Goal: Transaction & Acquisition: Obtain resource

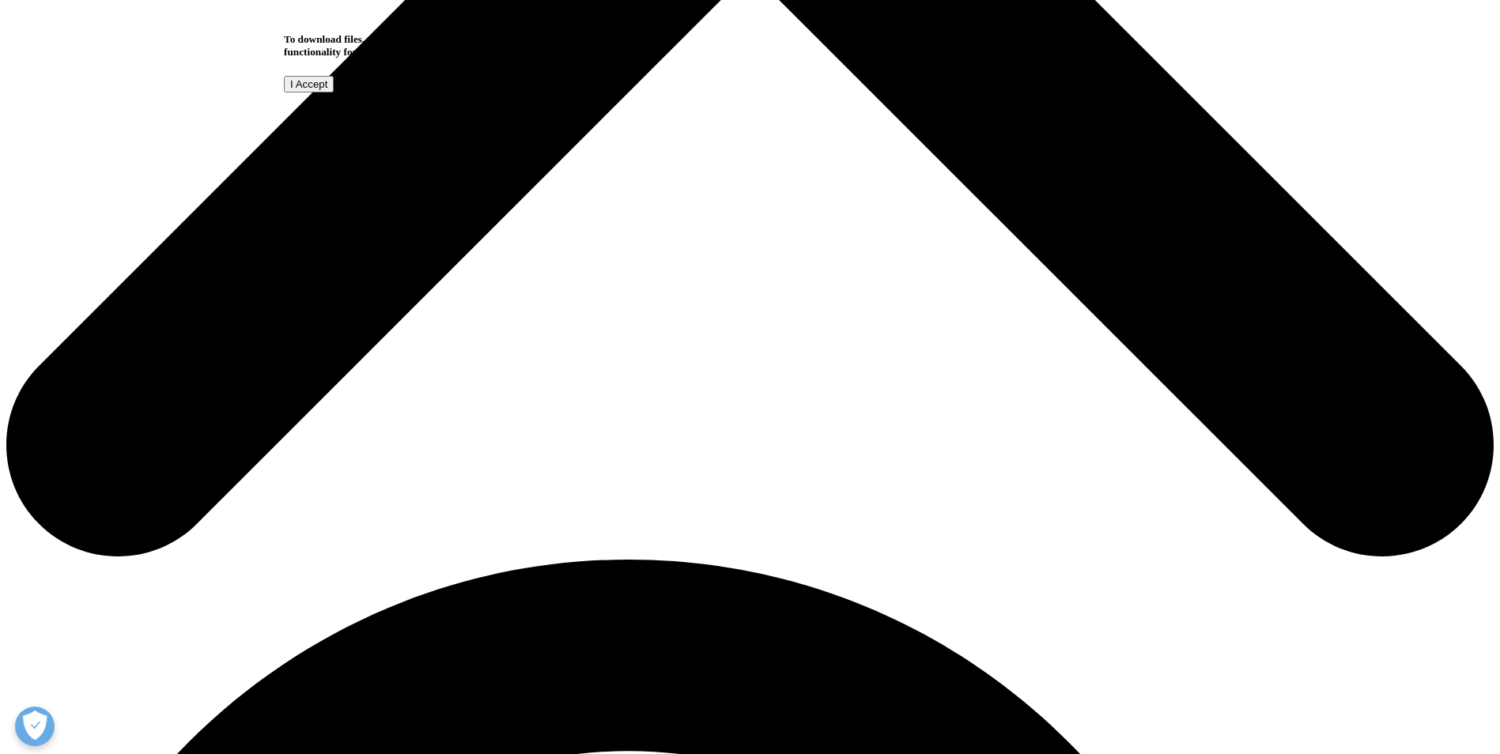
scroll to position [1028, 0]
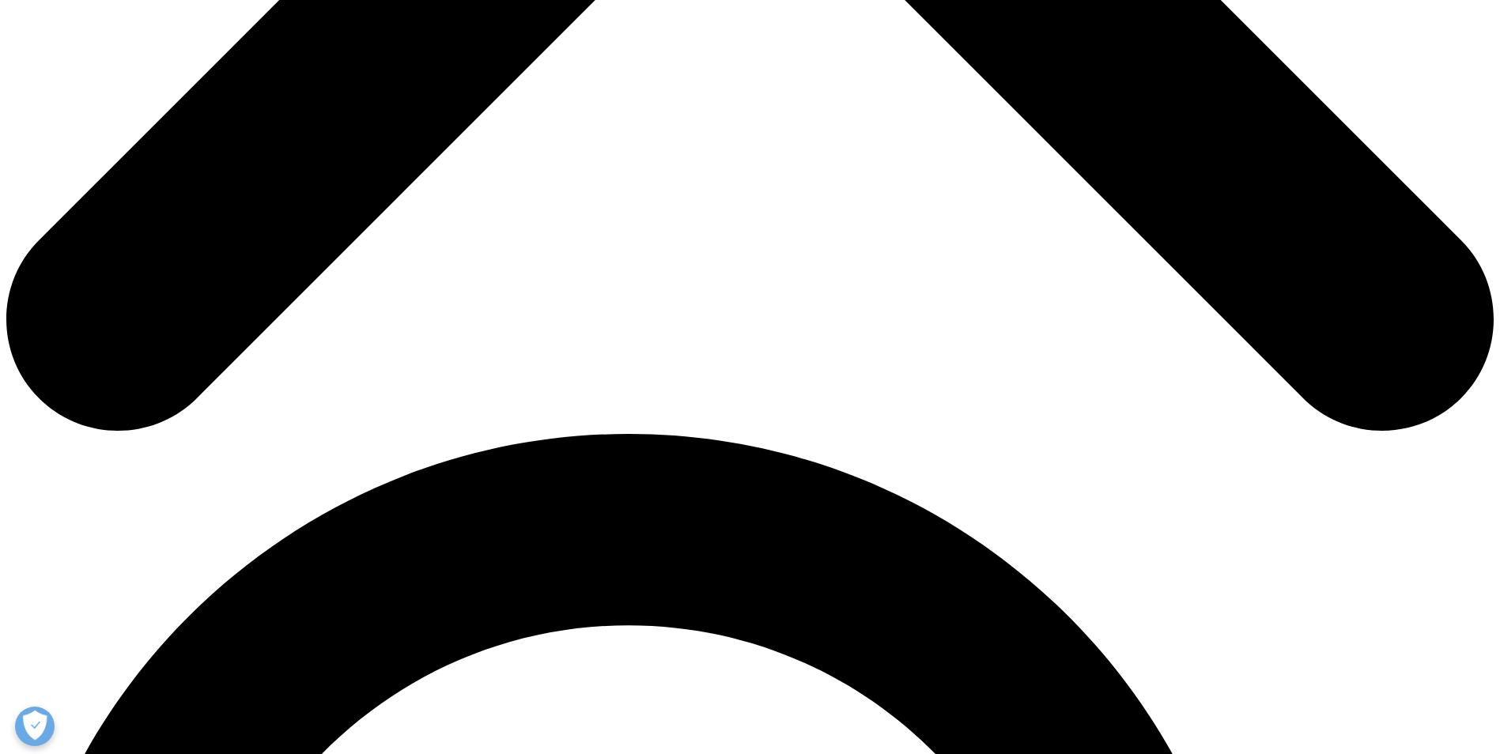
scroll to position [1169, 0]
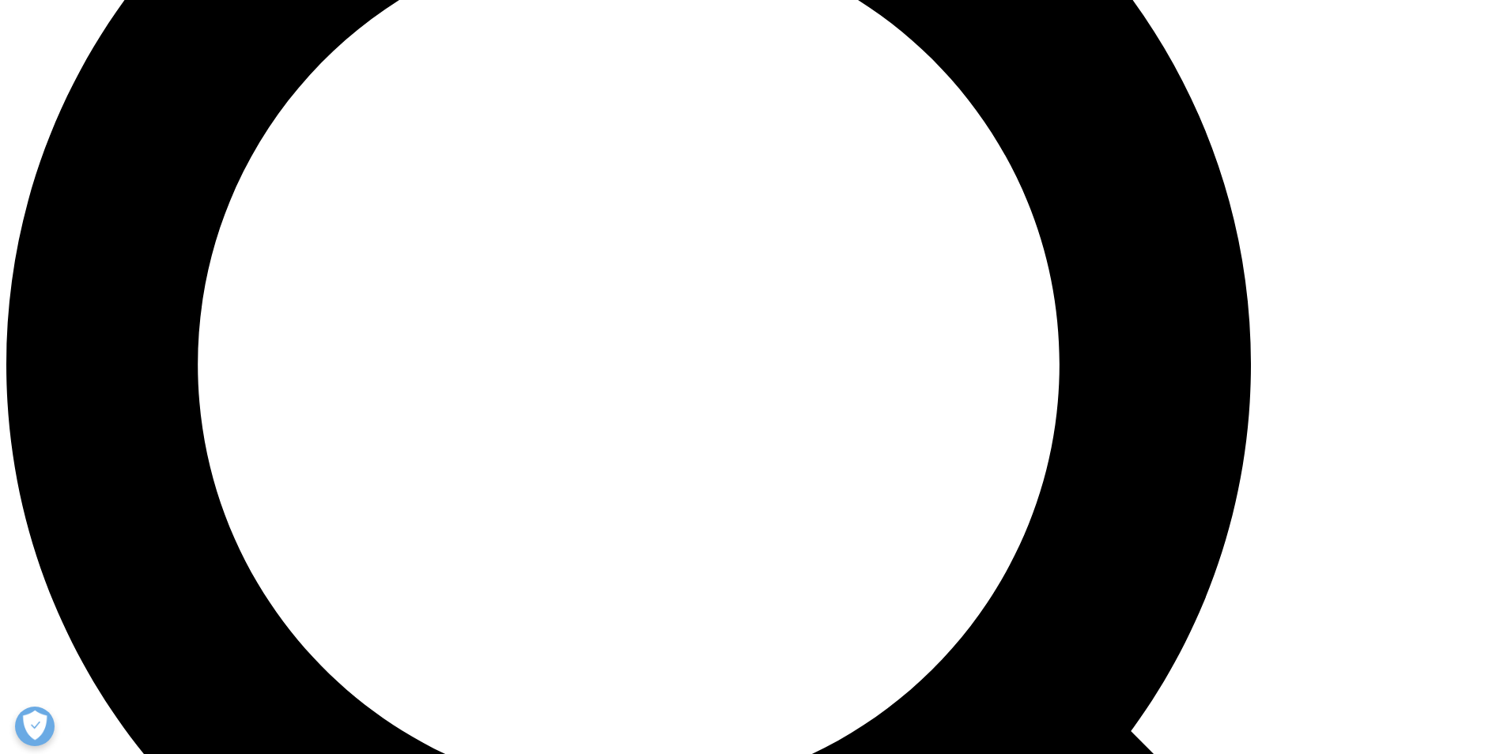
scroll to position [1809, 0]
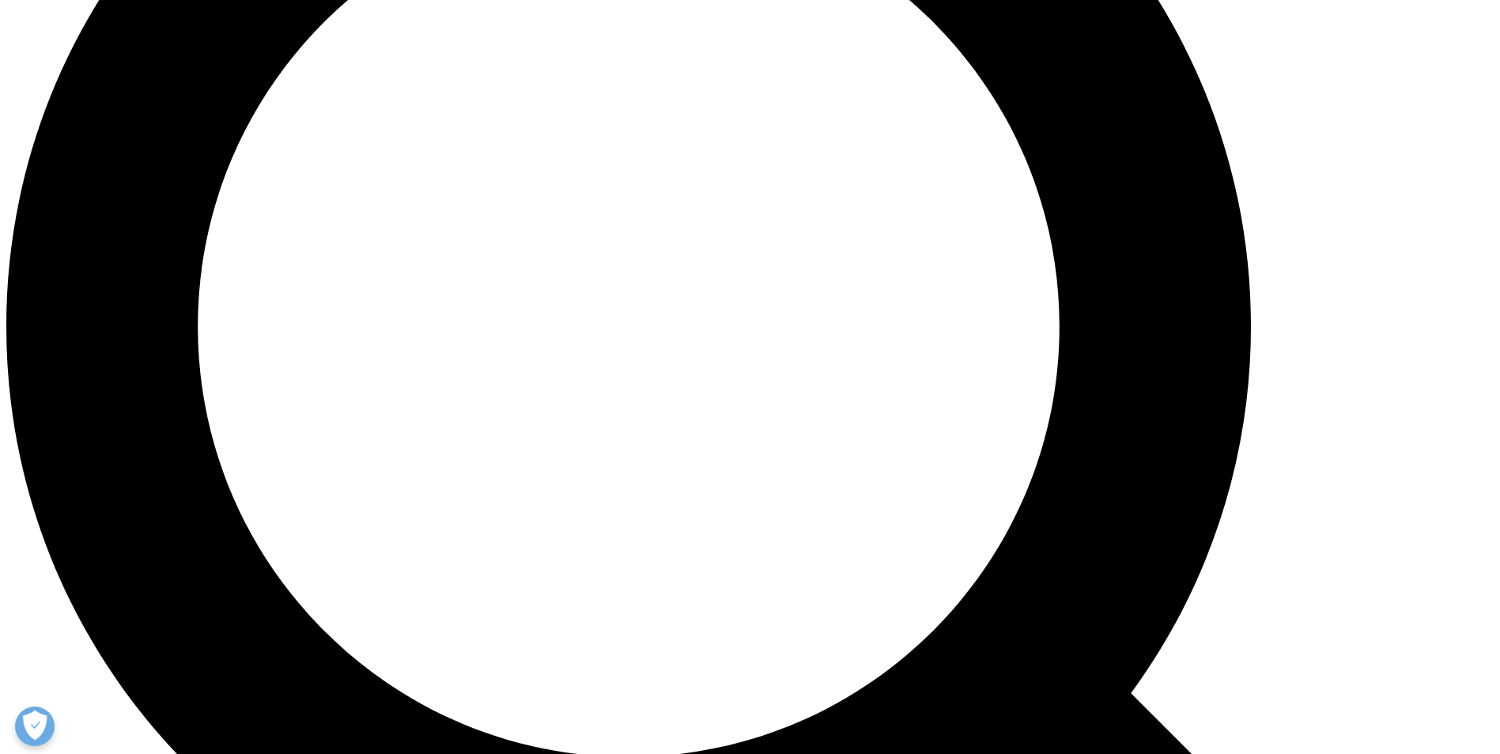
drag, startPoint x: 501, startPoint y: 70, endPoint x: 977, endPoint y: 82, distance: 476.1
drag, startPoint x: 977, startPoint y: 82, endPoint x: 922, endPoint y: 105, distance: 59.9
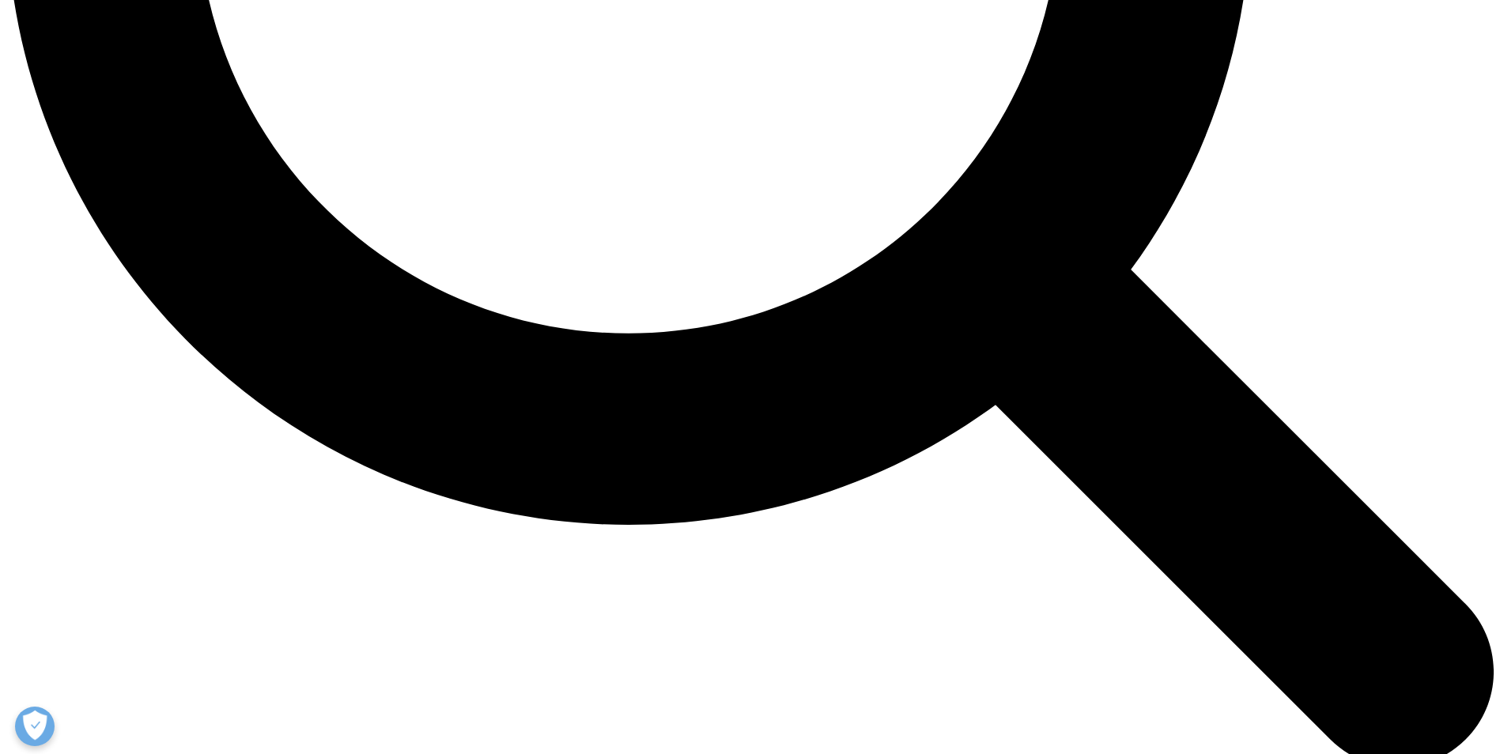
scroll to position [2204, 0]
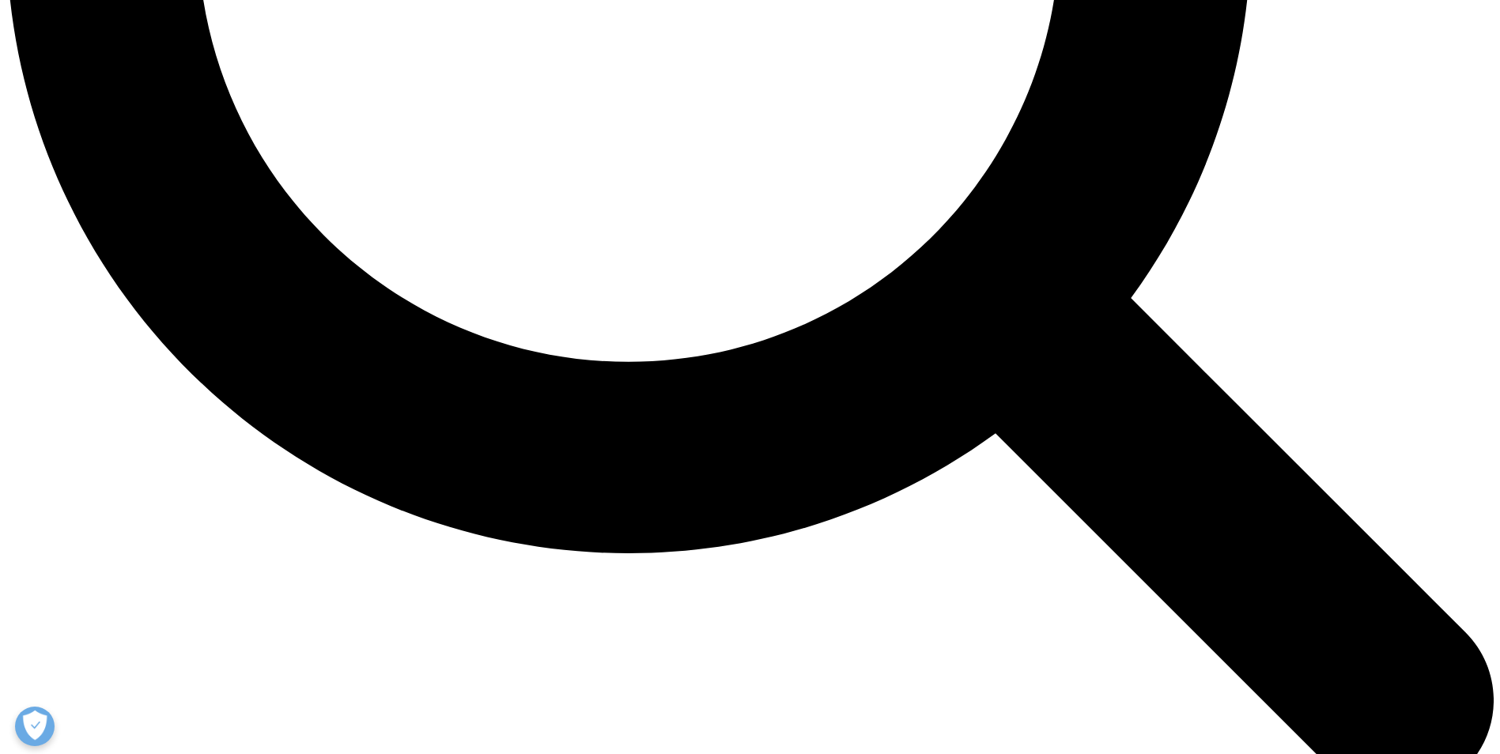
drag, startPoint x: 299, startPoint y: 334, endPoint x: 1097, endPoint y: 344, distance: 797.8
drag, startPoint x: 298, startPoint y: 384, endPoint x: 1054, endPoint y: 398, distance: 755.9
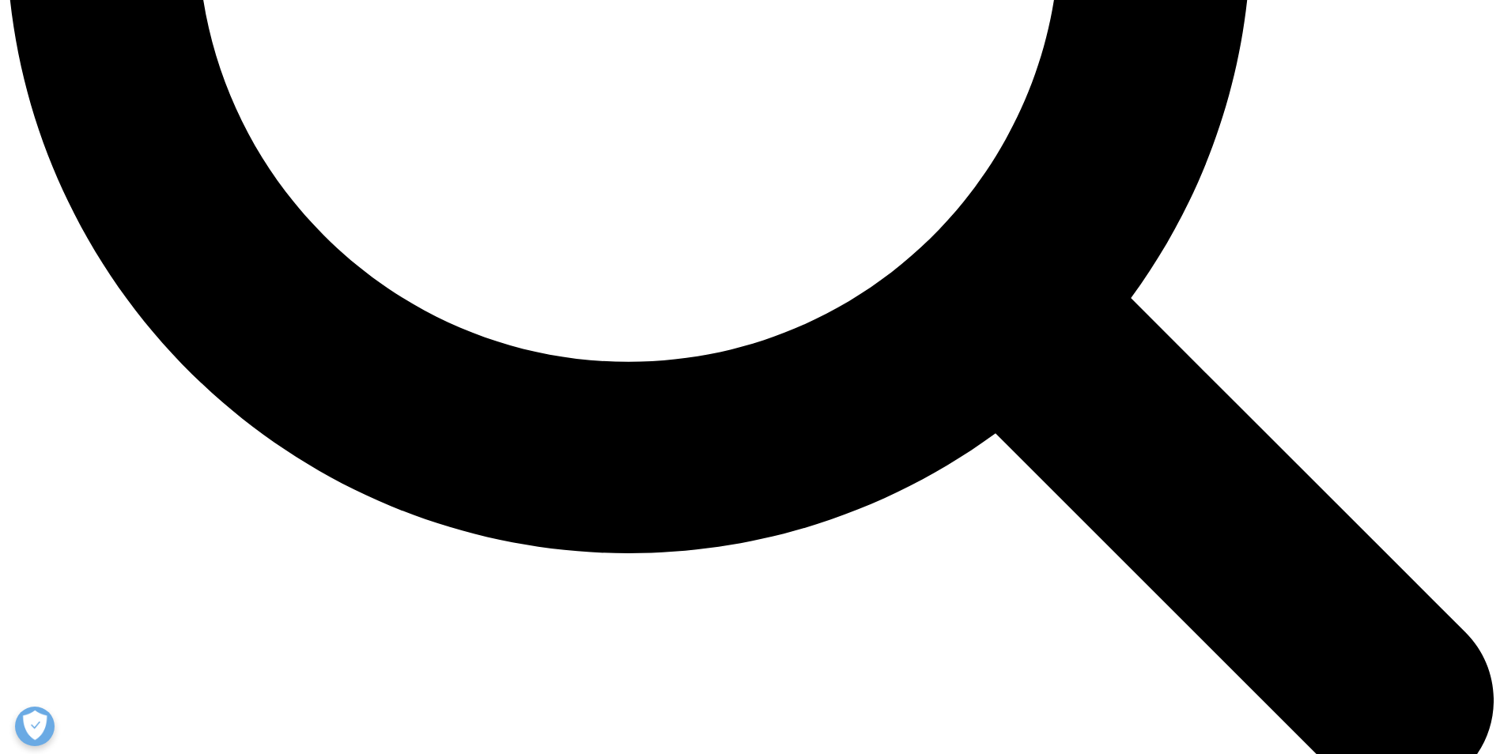
scroll to position [2283, 0]
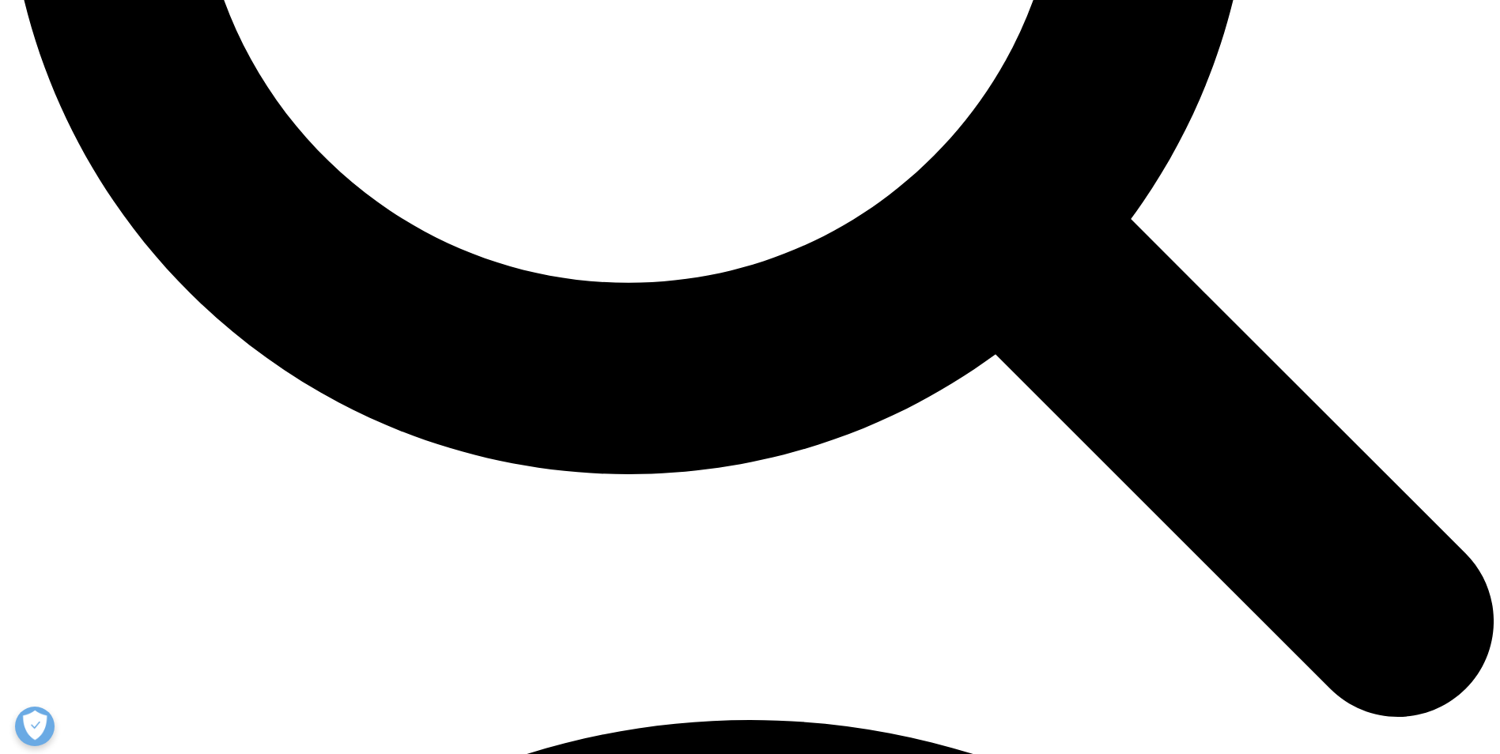
drag, startPoint x: 299, startPoint y: 355, endPoint x: 636, endPoint y: 374, distance: 337.3
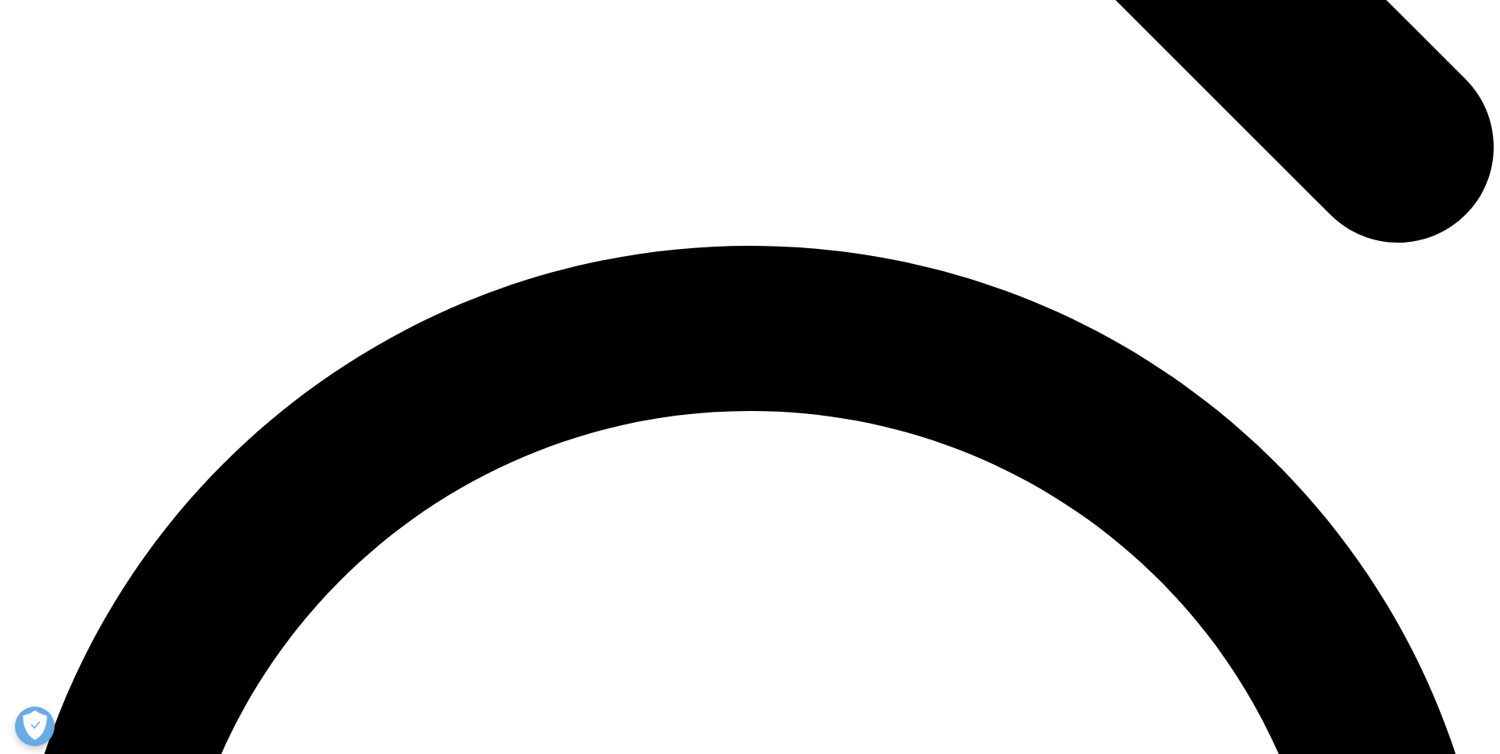
scroll to position [2679, 0]
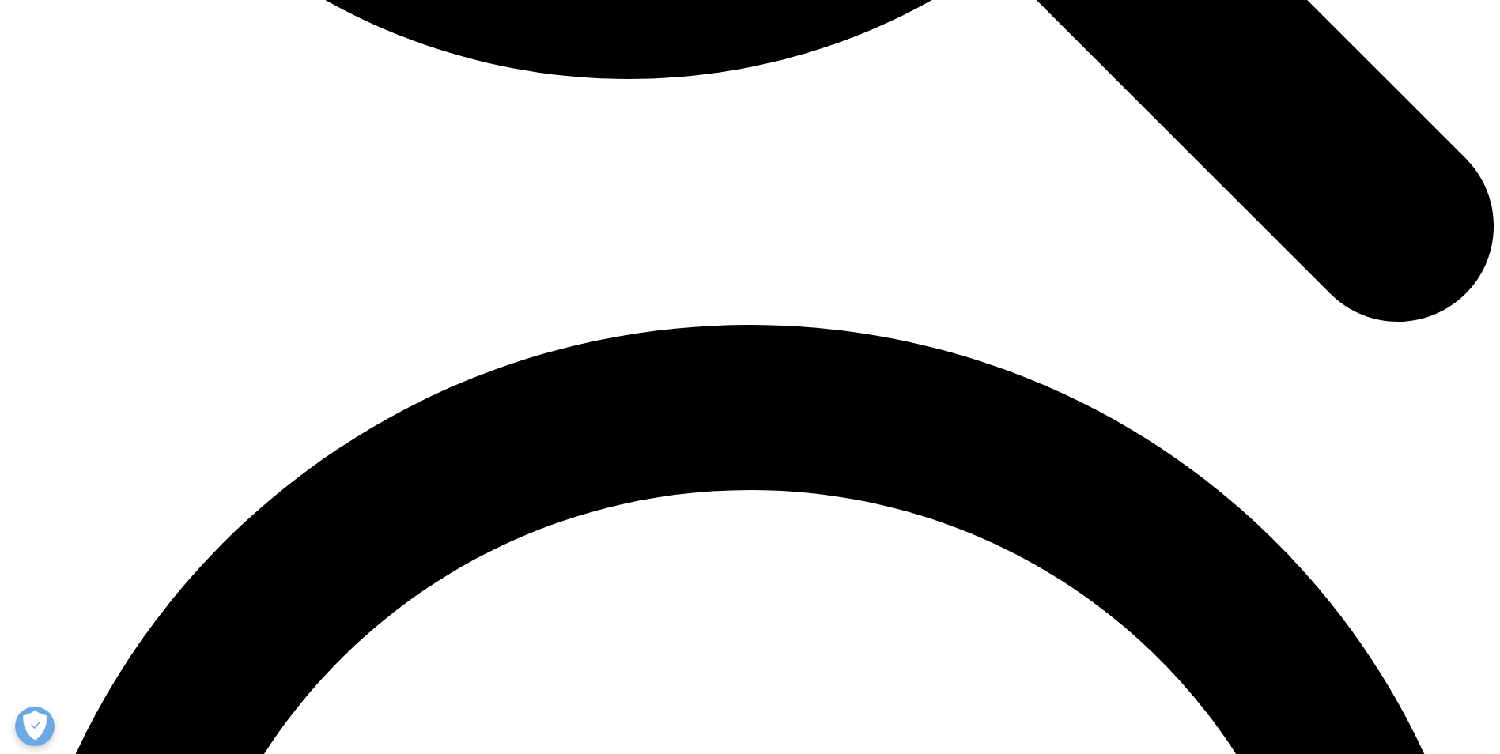
drag, startPoint x: 298, startPoint y: 592, endPoint x: 900, endPoint y: 598, distance: 601.7
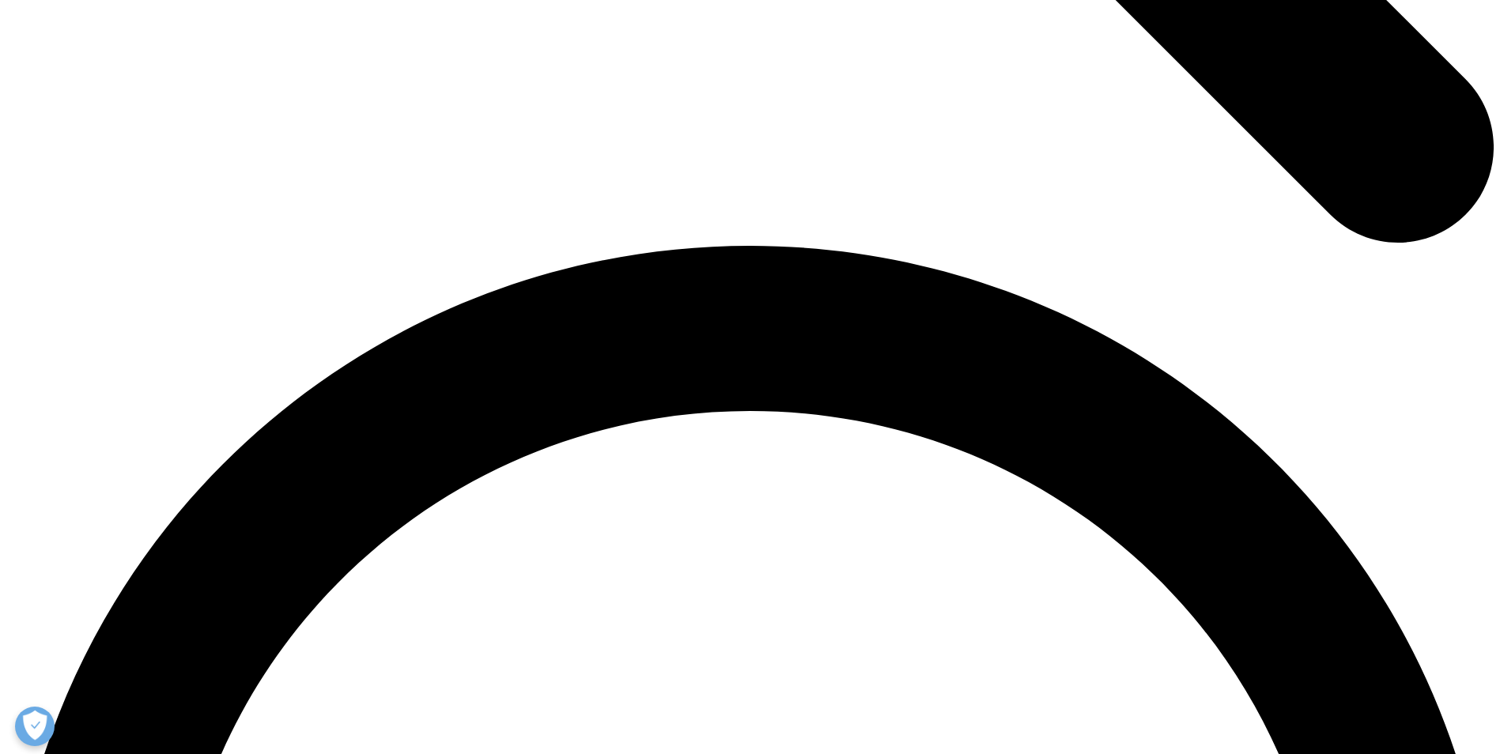
scroll to position [2837, 0]
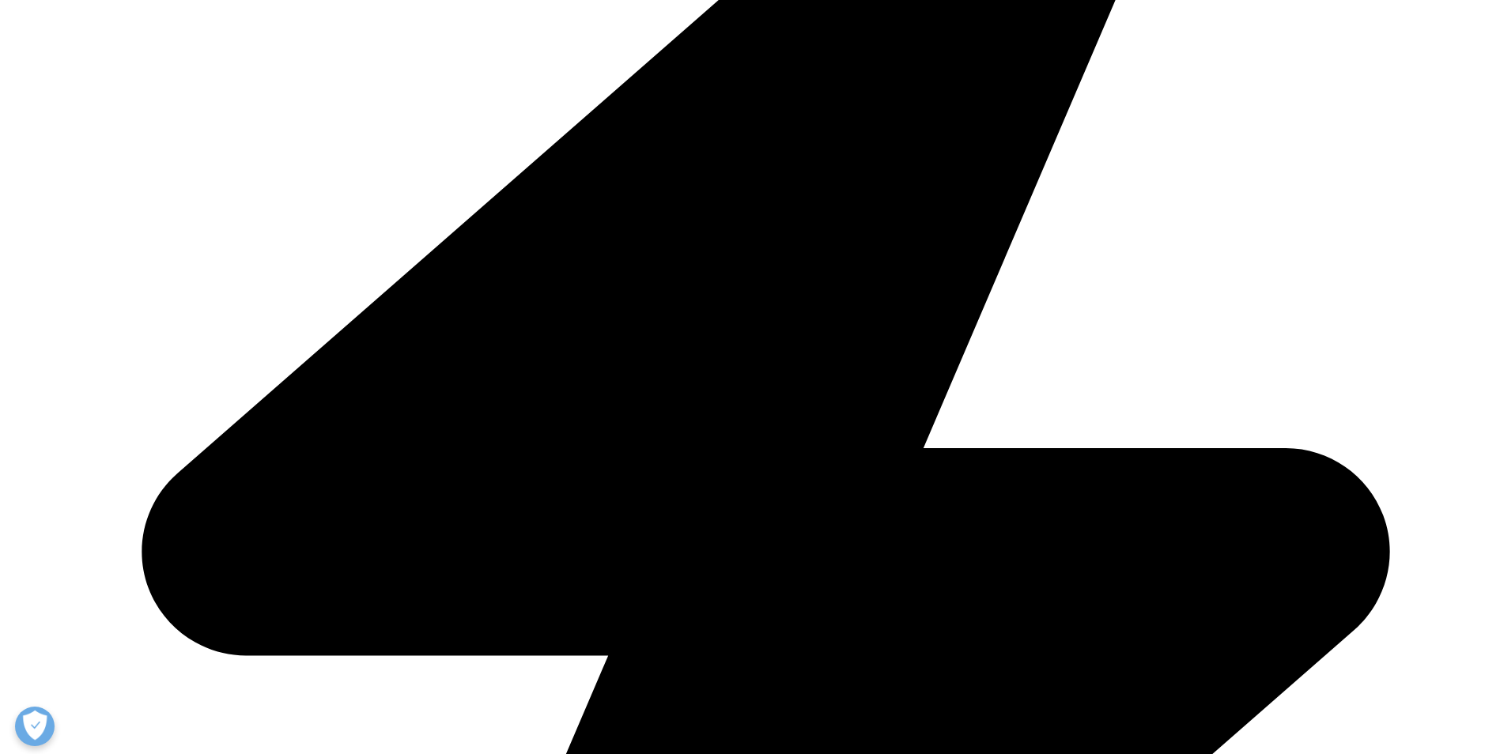
drag, startPoint x: 299, startPoint y: 466, endPoint x: 595, endPoint y: 478, distance: 295.9
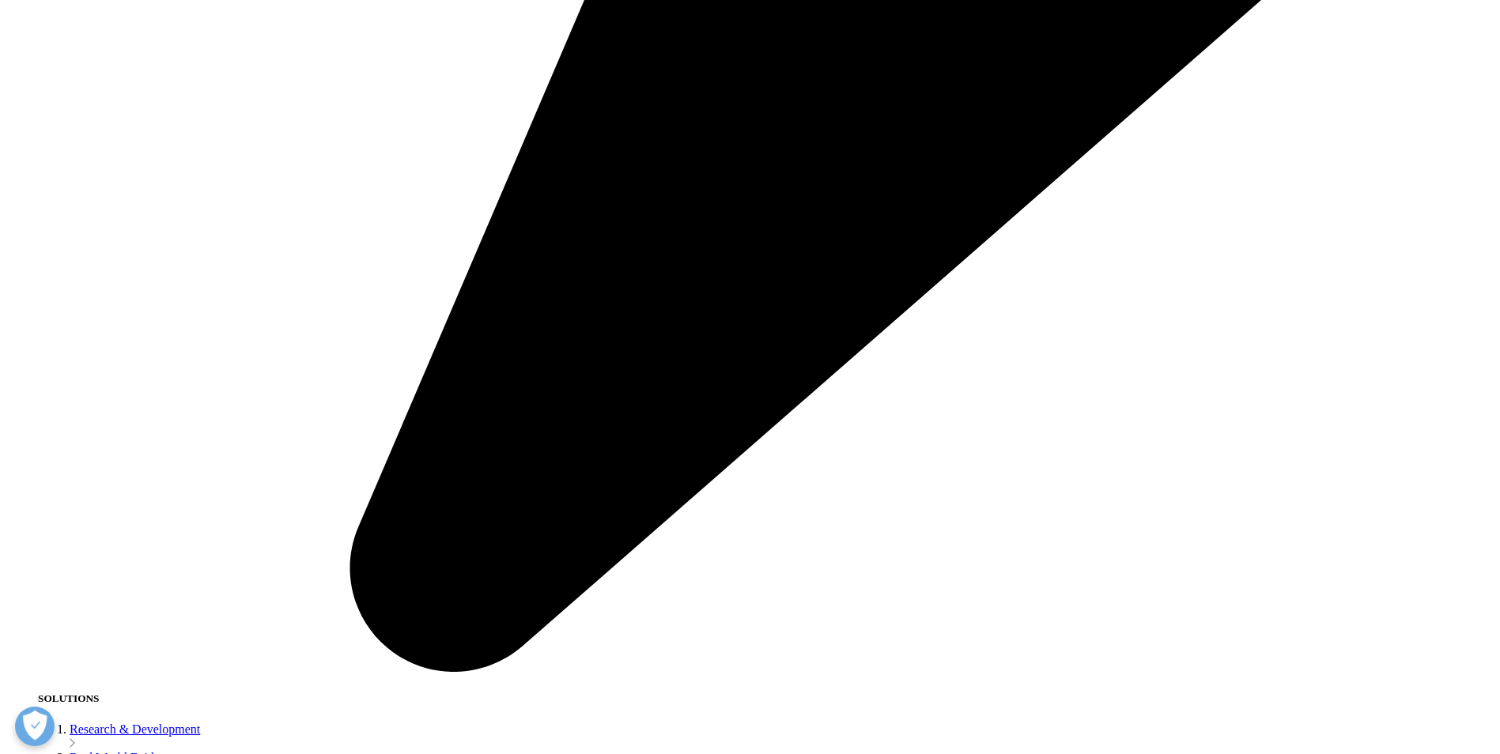
scroll to position [3627, 0]
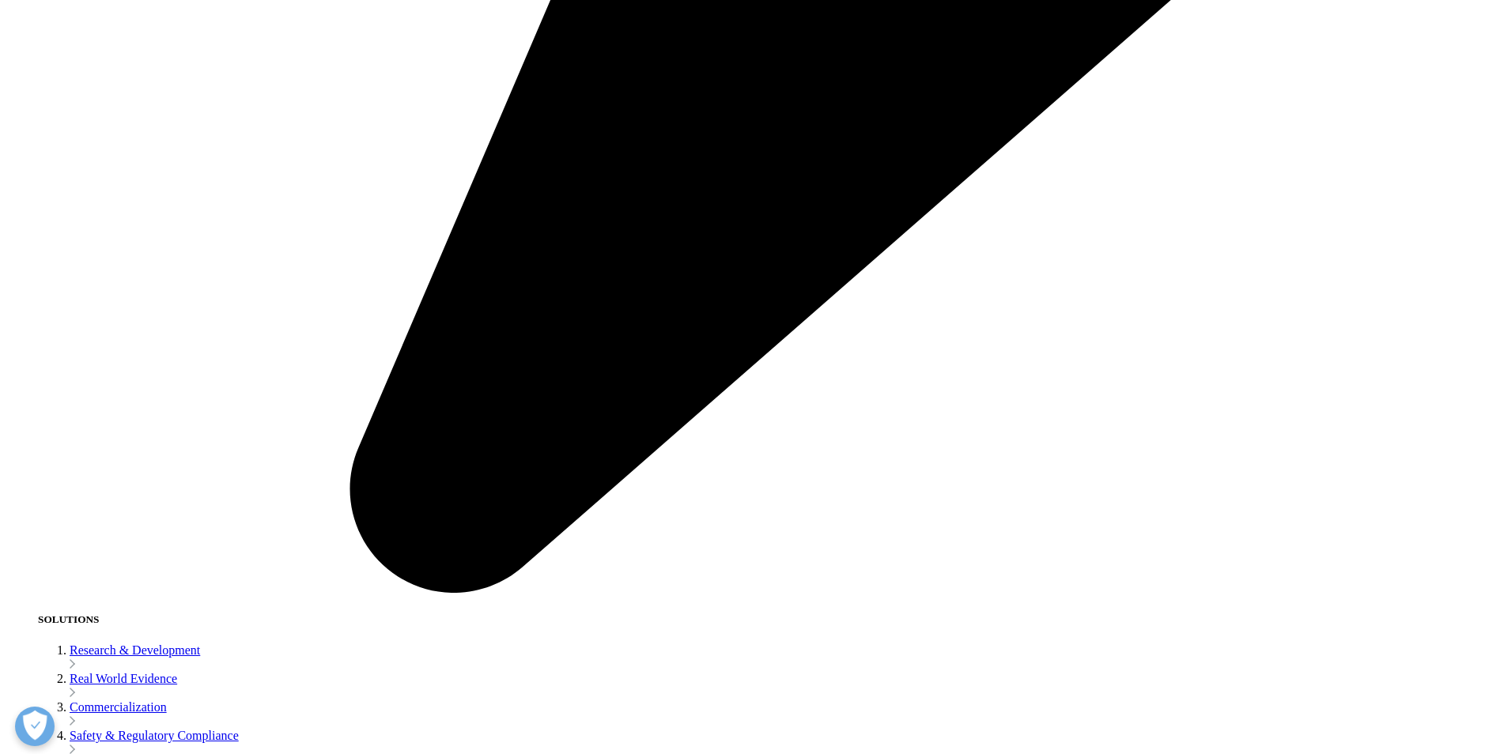
drag, startPoint x: 1075, startPoint y: 308, endPoint x: 514, endPoint y: 329, distance: 561.7
drag, startPoint x: 514, startPoint y: 329, endPoint x: 767, endPoint y: 262, distance: 261.6
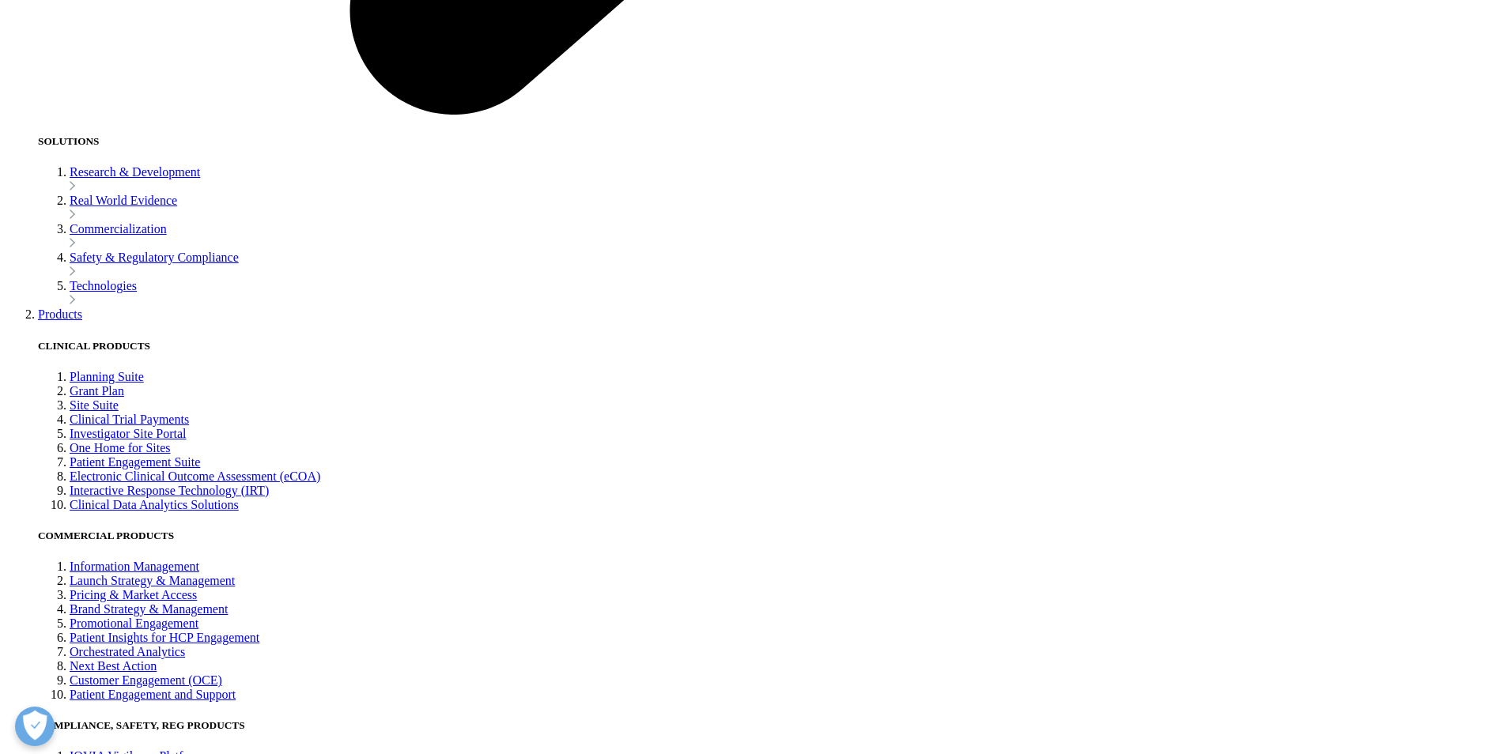
scroll to position [4260, 0]
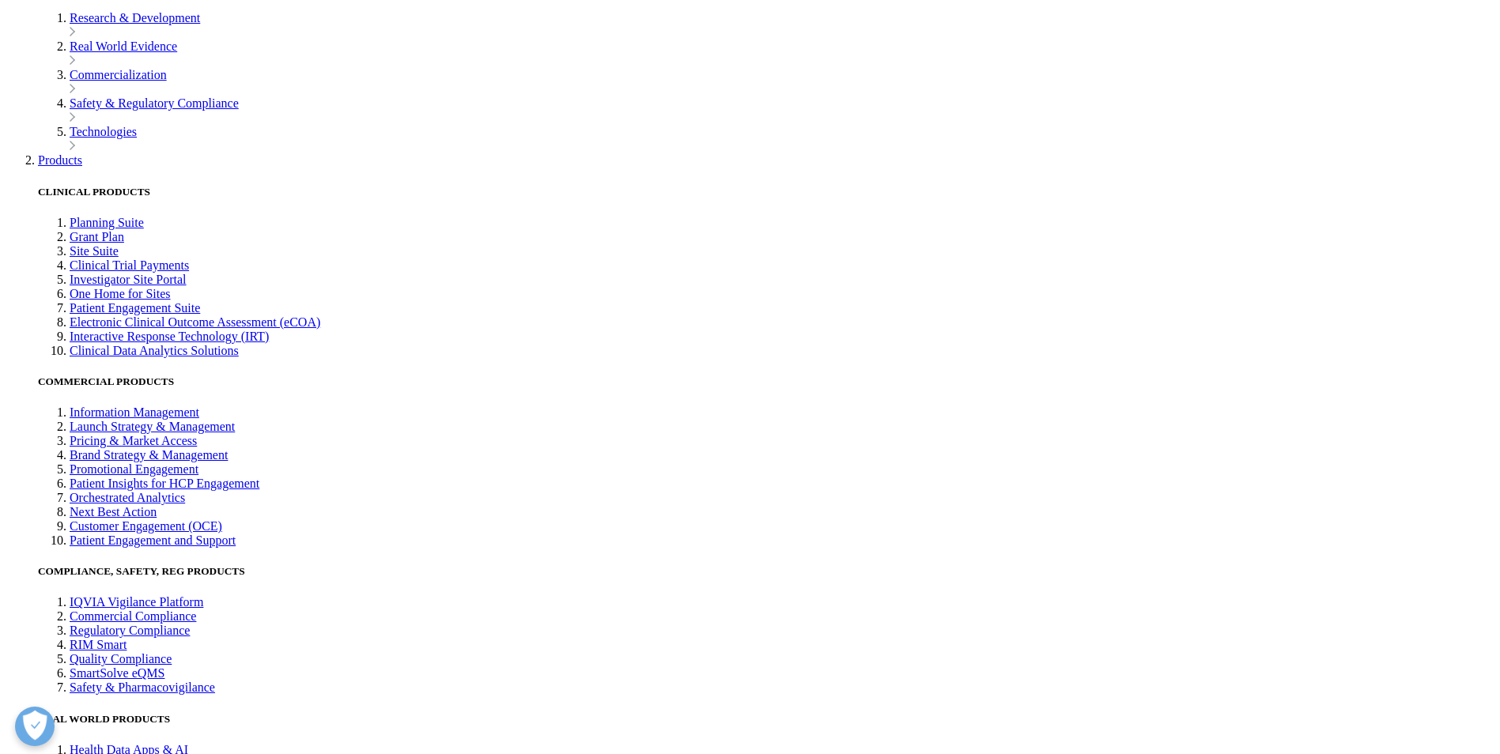
drag, startPoint x: 300, startPoint y: 284, endPoint x: 1107, endPoint y: 405, distance: 815.4
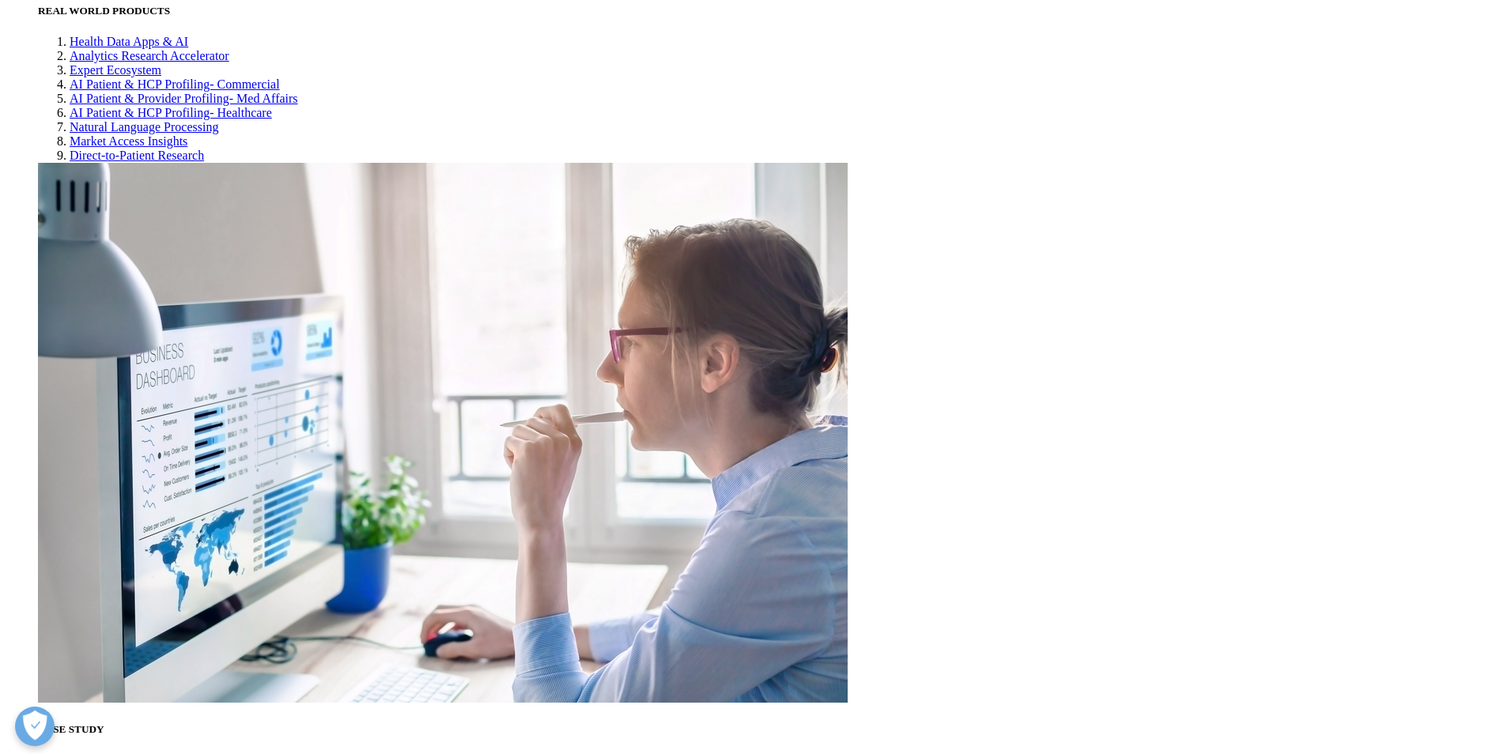
scroll to position [4971, 0]
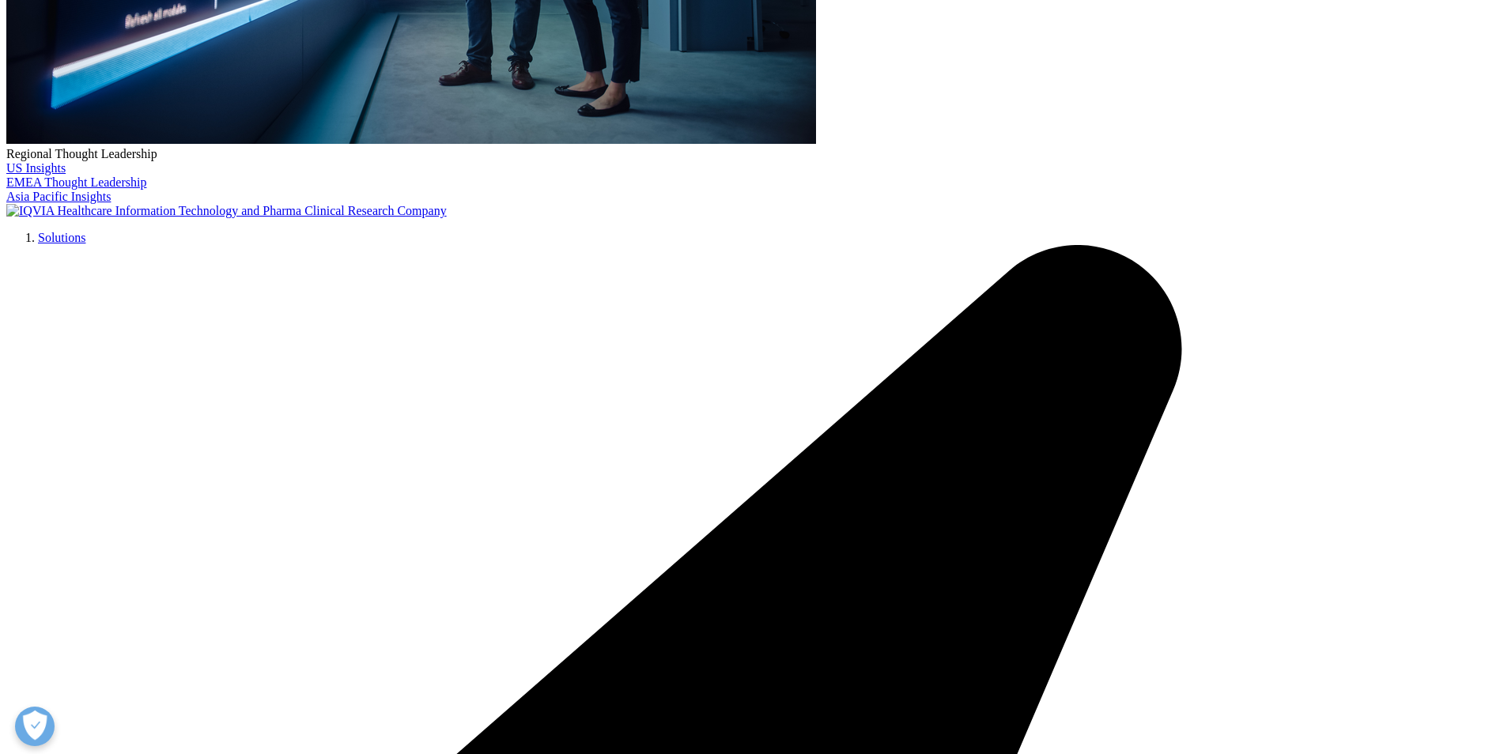
scroll to position [629, 0]
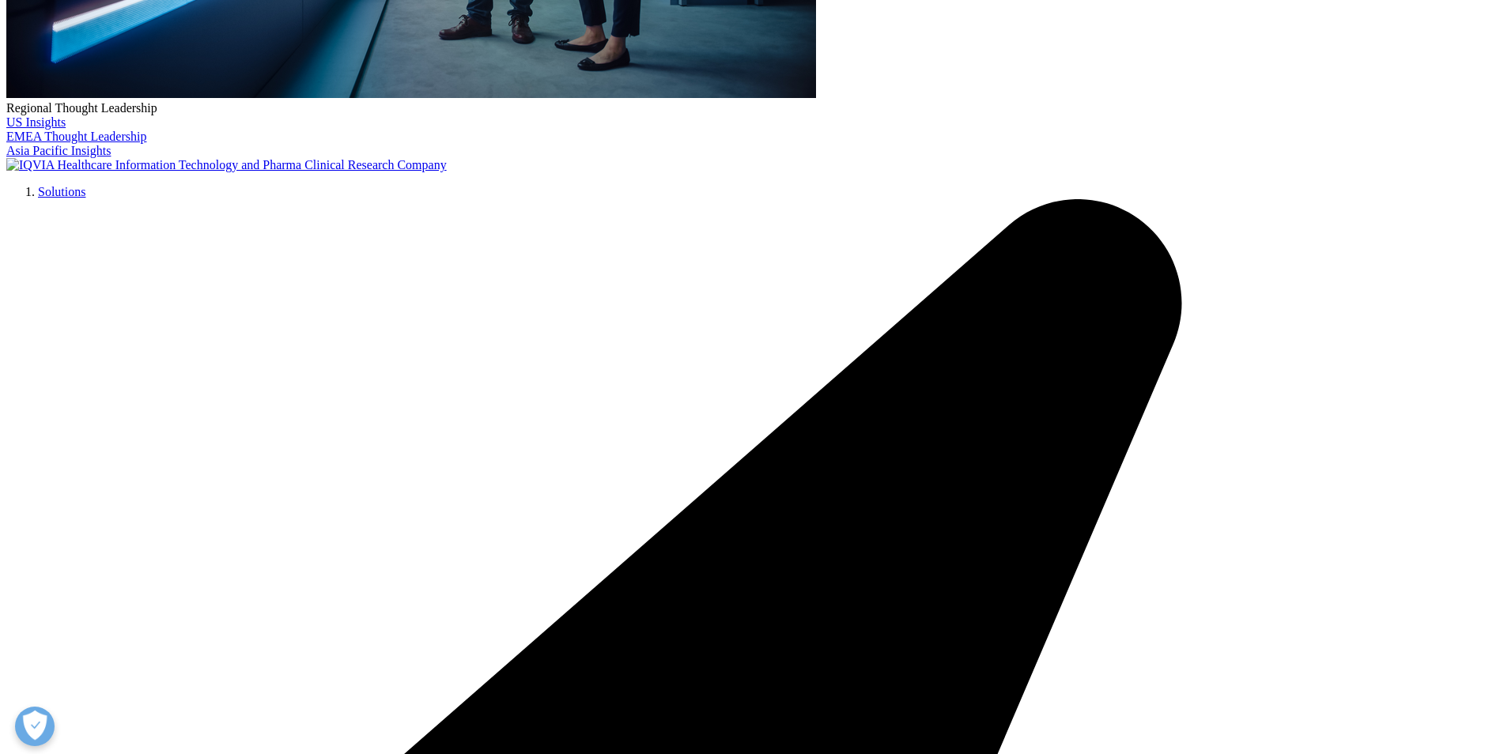
type input "Rebekah"
type input "Morey"
type input "morey.rebekah@gmail.com"
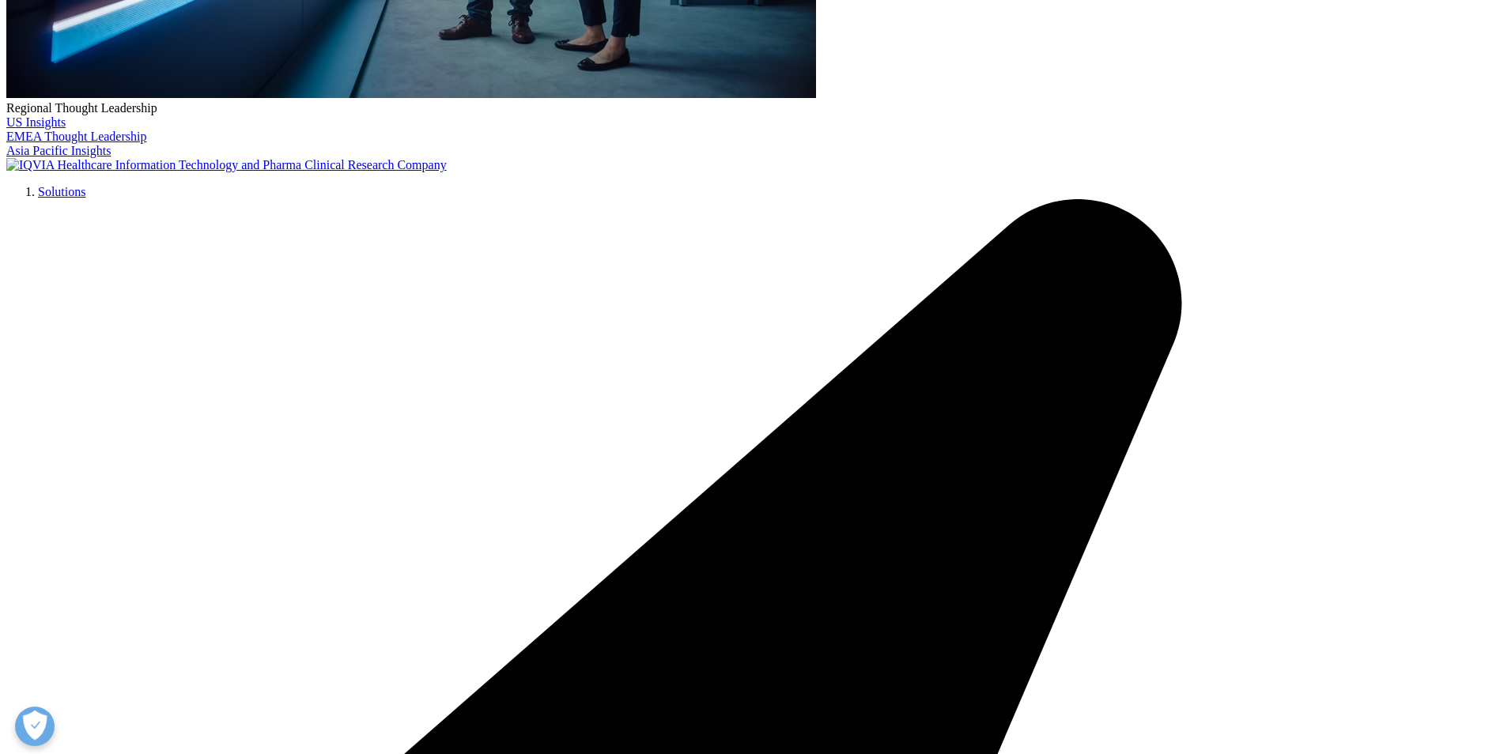
scroll to position [0, 0]
type input "RN"
type input "N/A"
select select "[GEOGRAPHIC_DATA]"
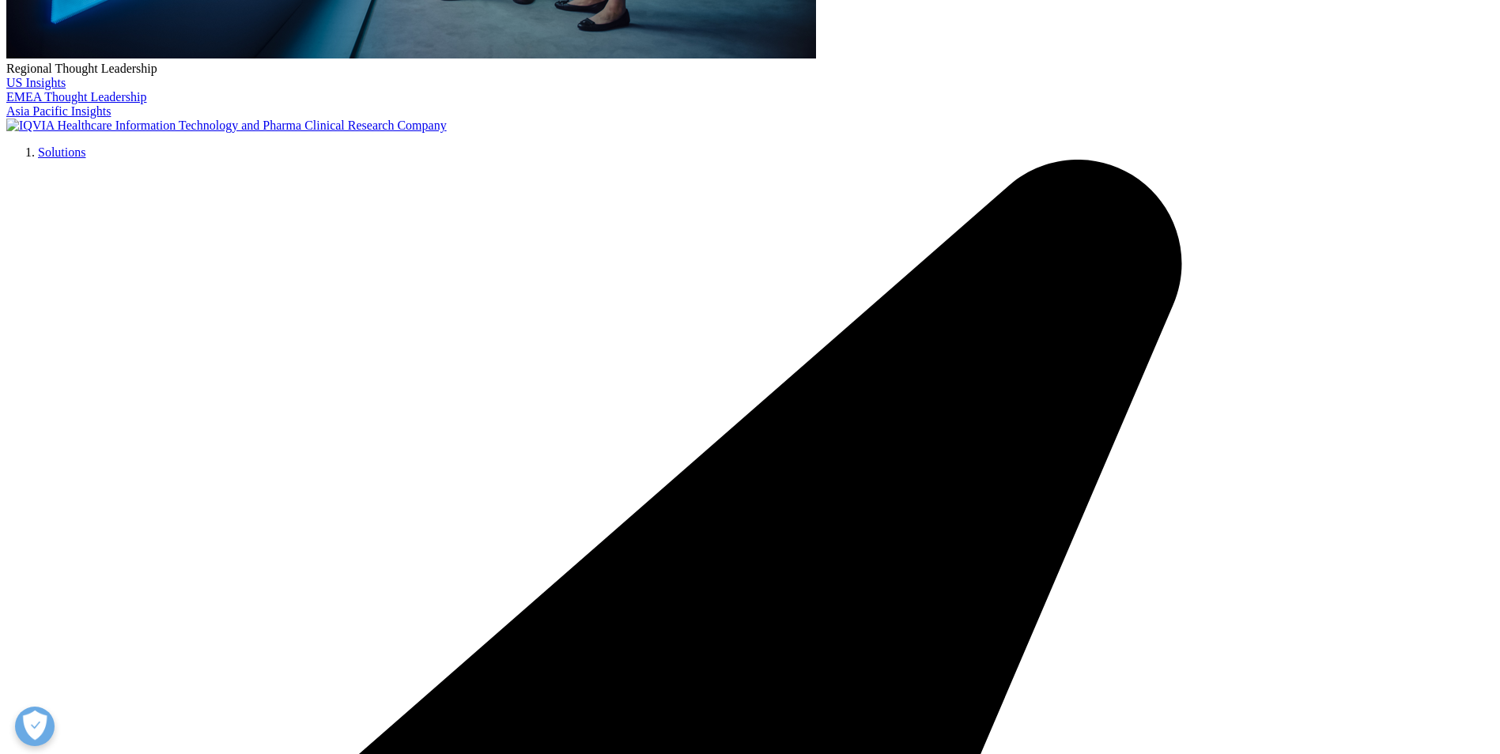
scroll to position [708, 0]
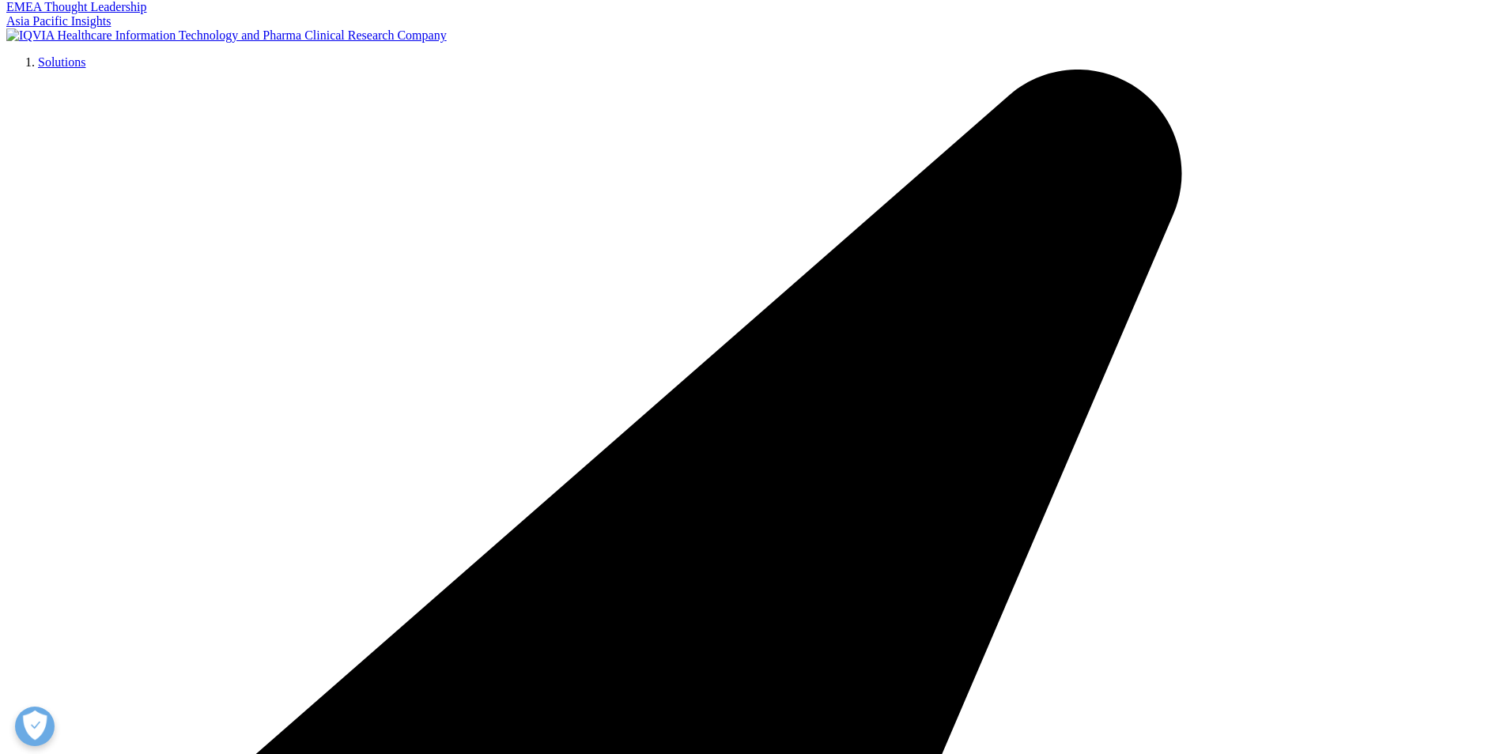
scroll to position [787, 0]
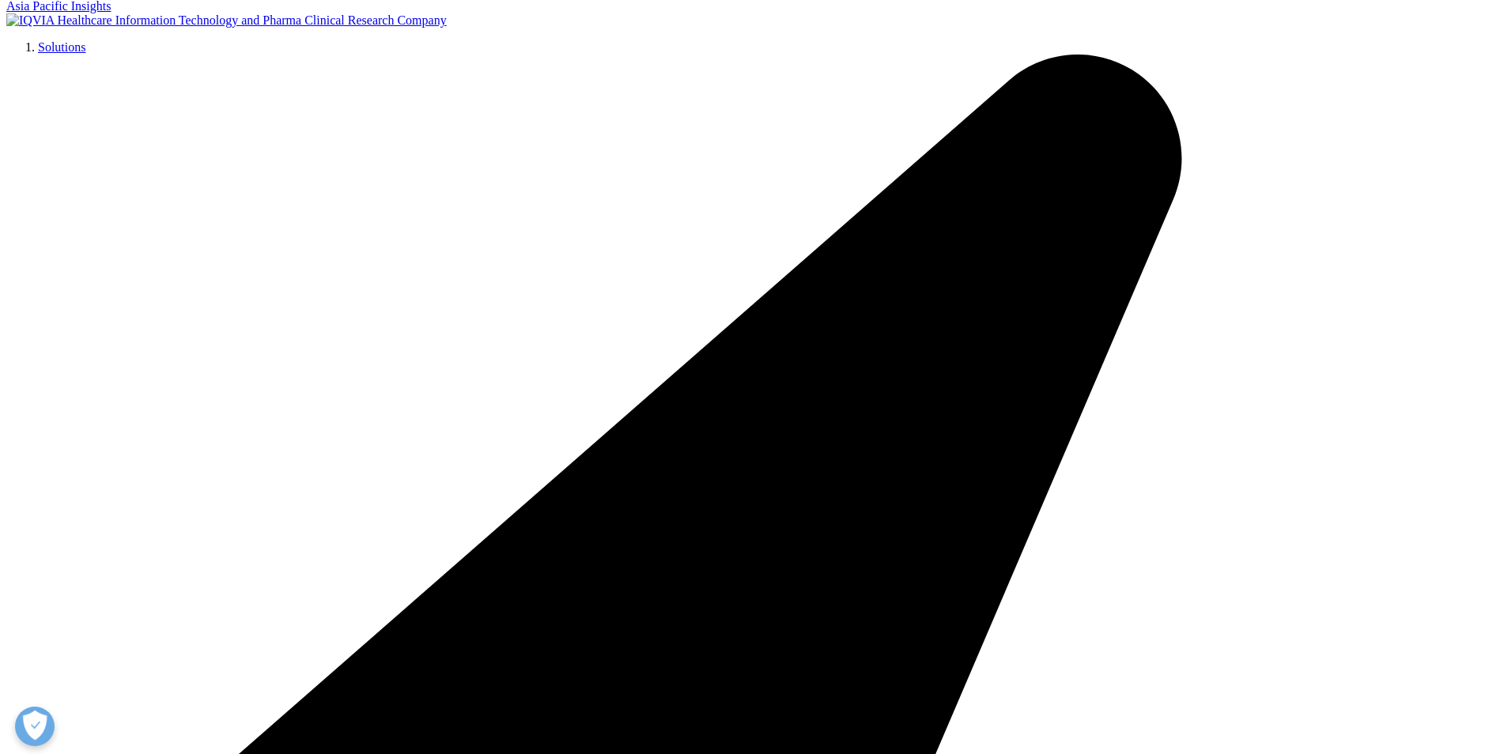
scroll to position [616, 0]
